Goal: Information Seeking & Learning: Learn about a topic

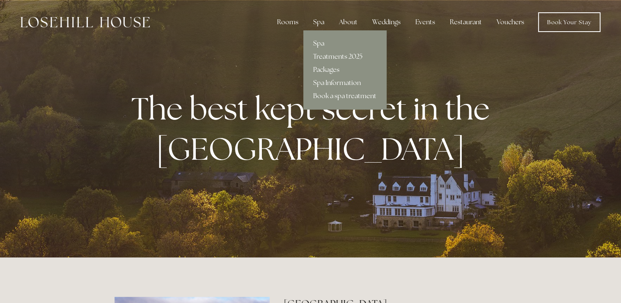
click at [329, 67] on link "Packages" at bounding box center [344, 69] width 83 height 13
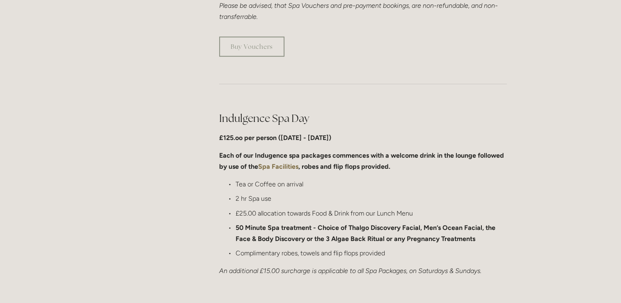
scroll to position [370, 0]
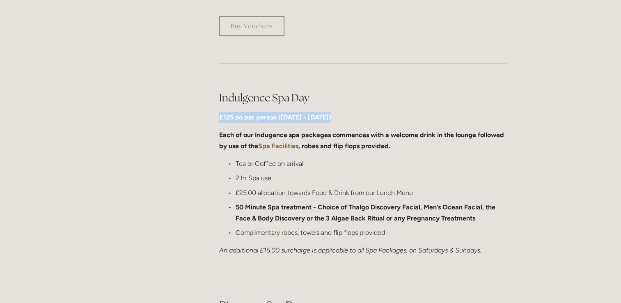
drag, startPoint x: 218, startPoint y: 113, endPoint x: 338, endPoint y: 118, distance: 119.2
click at [338, 118] on div "Indulgence Spa Day £125.oo per person (Monday - Friday) Each of our Indugence s…" at bounding box center [363, 173] width 302 height 179
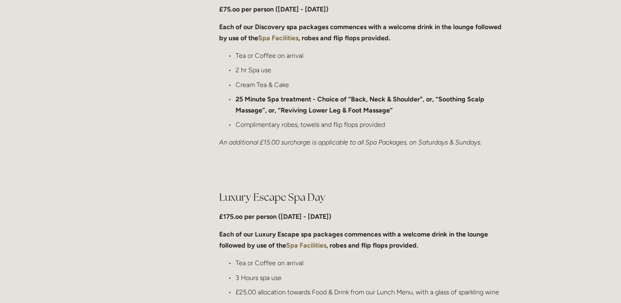
scroll to position [698, 0]
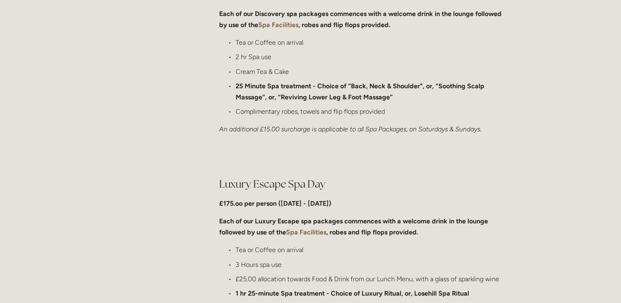
click at [351, 188] on h2 "Luxury Escape Spa Day" at bounding box center [363, 184] width 288 height 14
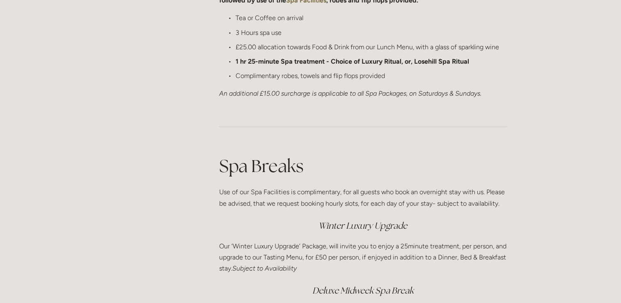
scroll to position [944, 0]
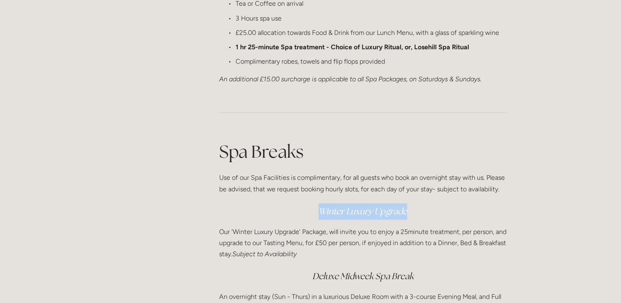
drag, startPoint x: 325, startPoint y: 213, endPoint x: 412, endPoint y: 219, distance: 87.7
click at [412, 219] on h3 "Winter Luxury Upgrade" at bounding box center [363, 211] width 288 height 16
drag, startPoint x: 412, startPoint y: 219, endPoint x: 416, endPoint y: 232, distance: 13.9
click at [416, 232] on p "Our ‘Winter Luxury Upgrade’ Package, will invite you to enjoy a 25minute treatm…" at bounding box center [363, 243] width 288 height 34
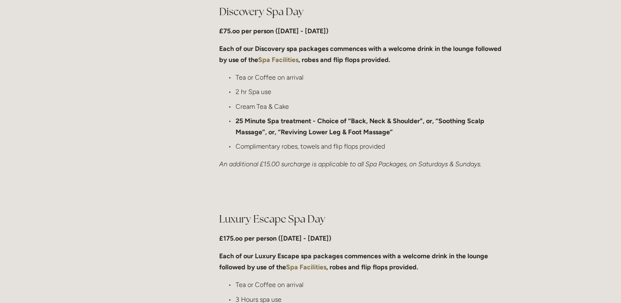
scroll to position [698, 0]
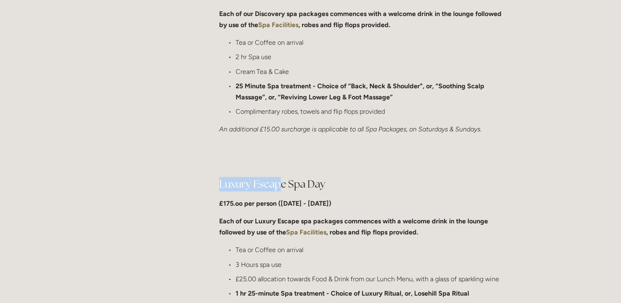
drag, startPoint x: 221, startPoint y: 183, endPoint x: 277, endPoint y: 187, distance: 56.0
click at [277, 187] on h2 "Luxury Escape Spa Day" at bounding box center [363, 184] width 288 height 14
drag, startPoint x: 277, startPoint y: 187, endPoint x: 366, endPoint y: 185, distance: 89.1
click at [366, 185] on h2 "Luxury Escape Spa Day" at bounding box center [363, 184] width 288 height 14
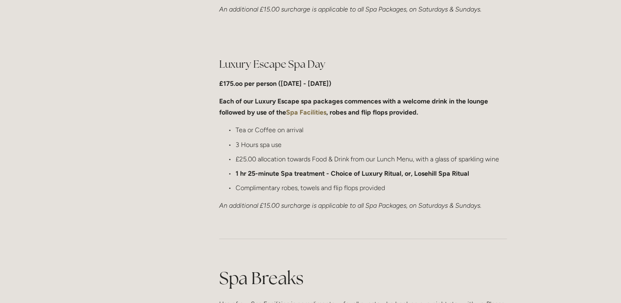
scroll to position [821, 0]
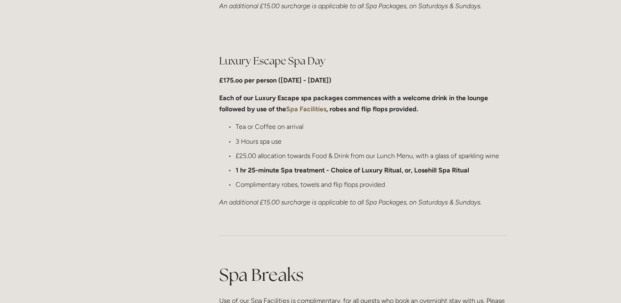
drag, startPoint x: 350, startPoint y: 237, endPoint x: 360, endPoint y: 217, distance: 22.0
click at [350, 237] on div at bounding box center [363, 235] width 302 height 41
click at [300, 140] on p "3 Hours spa use" at bounding box center [371, 141] width 271 height 11
click at [289, 211] on div "Luxury Escape Spa Day £175.oo per person (Monday - Friday) Each of our Luxury E…" at bounding box center [363, 131] width 302 height 168
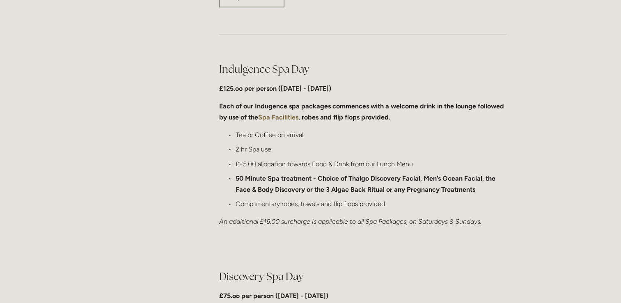
scroll to position [370, 0]
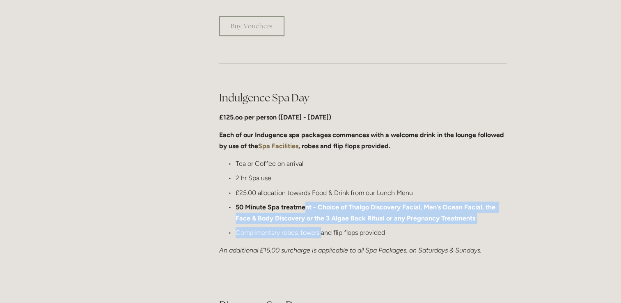
drag, startPoint x: 306, startPoint y: 198, endPoint x: 323, endPoint y: 234, distance: 39.5
click at [323, 234] on ul "Tea or Coffee on arrival 2 hr Spa use £25.00 allocation towards Food & Drink fr…" at bounding box center [363, 198] width 288 height 80
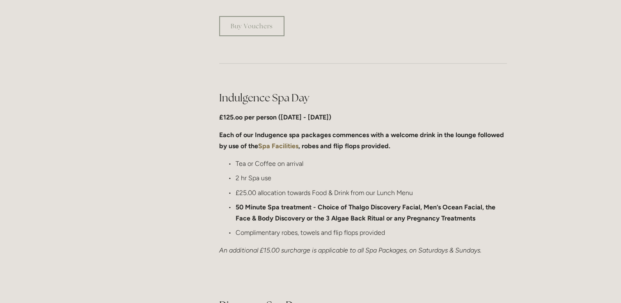
drag, startPoint x: 323, startPoint y: 234, endPoint x: 411, endPoint y: 241, distance: 88.1
click at [411, 241] on div "Indulgence Spa Day £125.oo per person (Monday - Friday) Each of our Indugence s…" at bounding box center [363, 173] width 288 height 165
drag, startPoint x: 356, startPoint y: 237, endPoint x: 227, endPoint y: 237, distance: 128.5
click at [236, 237] on p "Complimentary robes, towels and flip flops provided" at bounding box center [371, 232] width 271 height 11
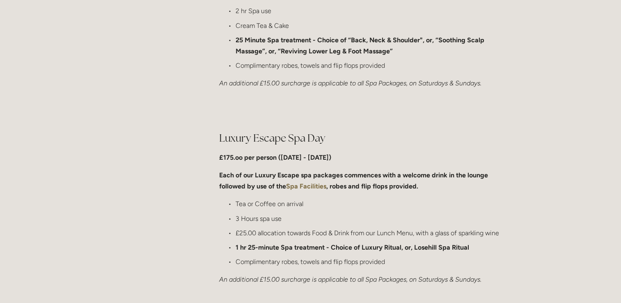
scroll to position [739, 0]
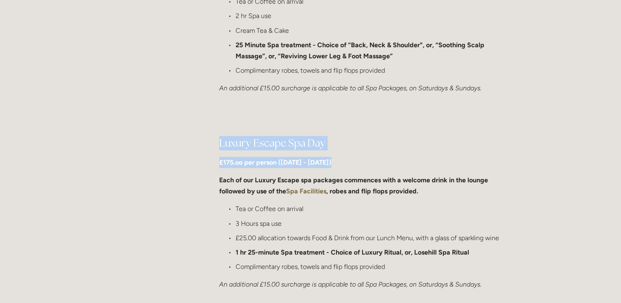
drag, startPoint x: 215, startPoint y: 149, endPoint x: 343, endPoint y: 154, distance: 128.2
click at [343, 154] on div "Luxury Escape Spa Day £175.oo per person (Monday - Friday) Each of our Luxury E…" at bounding box center [363, 213] width 302 height 168
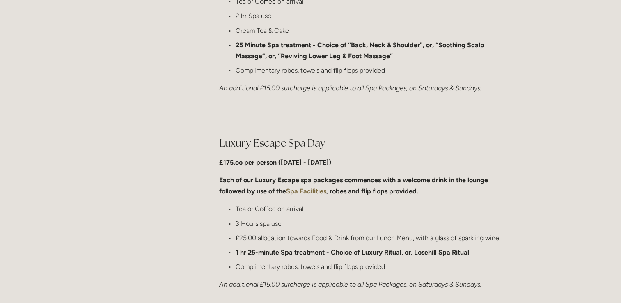
drag, startPoint x: 343, startPoint y: 154, endPoint x: 365, endPoint y: 207, distance: 57.4
click at [365, 207] on p "Tea or Coffee on arrival" at bounding box center [371, 208] width 271 height 11
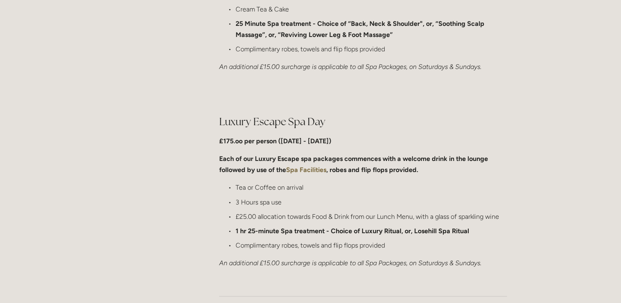
scroll to position [780, 0]
